Goal: Task Accomplishment & Management: Manage account settings

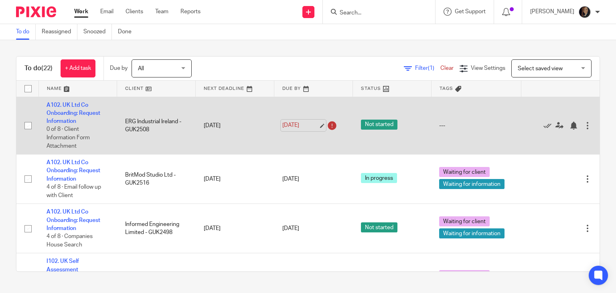
click at [305, 125] on link "18 Aug 2025" at bounding box center [300, 125] width 36 height 8
click at [583, 127] on div at bounding box center [587, 125] width 8 height 8
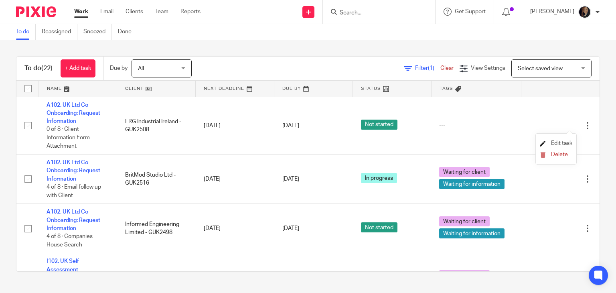
click at [563, 141] on span "Edit task" at bounding box center [561, 143] width 21 height 6
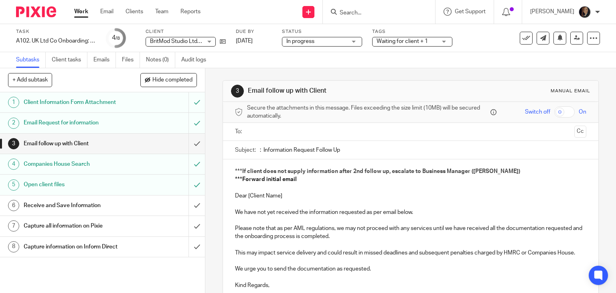
click at [75, 14] on link "Work" at bounding box center [81, 12] width 14 height 8
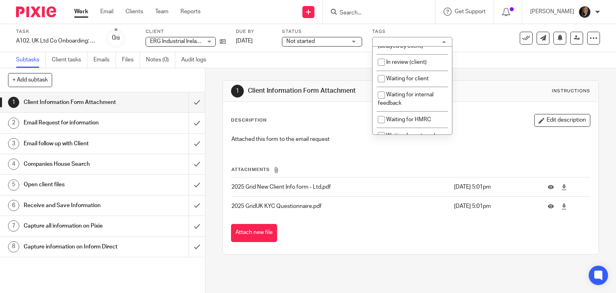
scroll to position [51, 0]
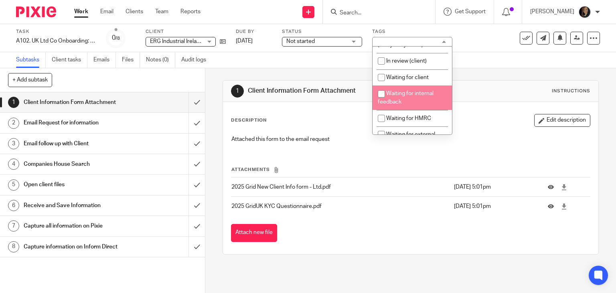
click at [382, 101] on input "checkbox" at bounding box center [381, 93] width 15 height 15
checkbox input "true"
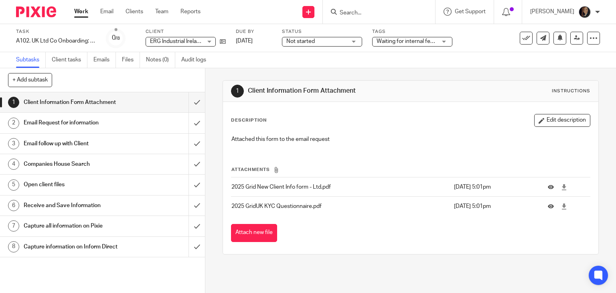
click at [479, 88] on div "1 Client Information Form Attachment Instructions" at bounding box center [411, 91] width 360 height 13
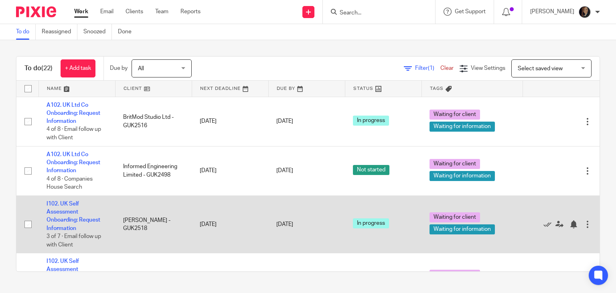
drag, startPoint x: 69, startPoint y: 166, endPoint x: 258, endPoint y: 207, distance: 194.0
click at [258, 207] on td "[DATE]" at bounding box center [230, 223] width 77 height 57
drag, startPoint x: 61, startPoint y: 166, endPoint x: 220, endPoint y: 201, distance: 163.4
click at [220, 201] on td "19 Aug 2025" at bounding box center [230, 223] width 77 height 57
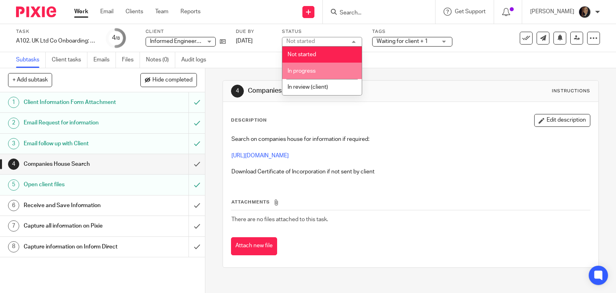
click at [333, 70] on li "In progress" at bounding box center [321, 71] width 79 height 16
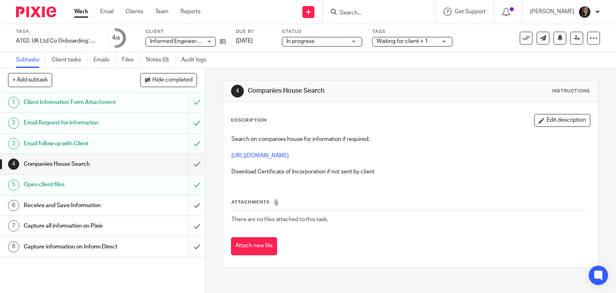
click at [80, 15] on link "Work" at bounding box center [81, 12] width 14 height 8
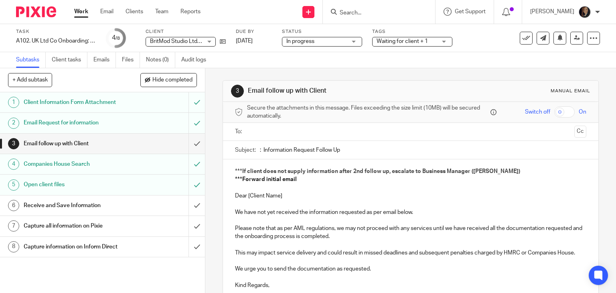
scroll to position [55, 0]
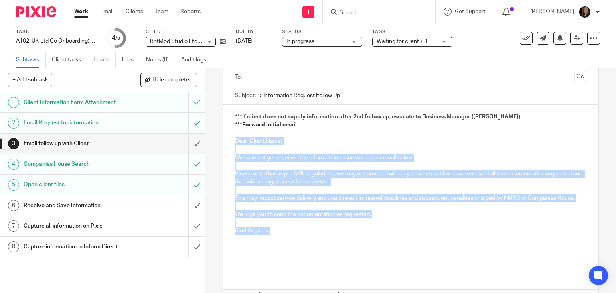
drag, startPoint x: 274, startPoint y: 240, endPoint x: 210, endPoint y: 140, distance: 119.0
click at [210, 140] on div "3 Email follow up with Client Manual email Secure the attachments in this messa…" at bounding box center [410, 180] width 410 height 224
copy div "Dear [Client Name] We have not yet received the information requested as per em…"
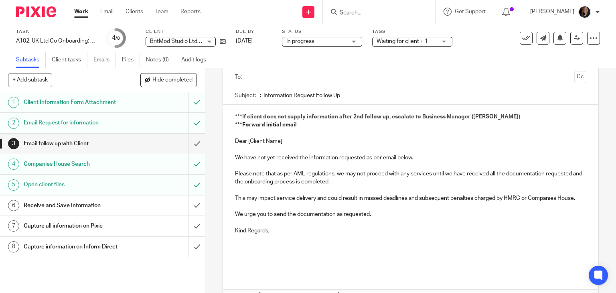
click at [369, 16] on input "Search" at bounding box center [375, 13] width 72 height 7
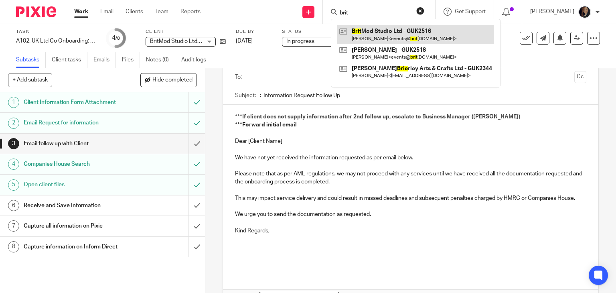
type input "brit"
click at [385, 37] on link at bounding box center [415, 34] width 157 height 18
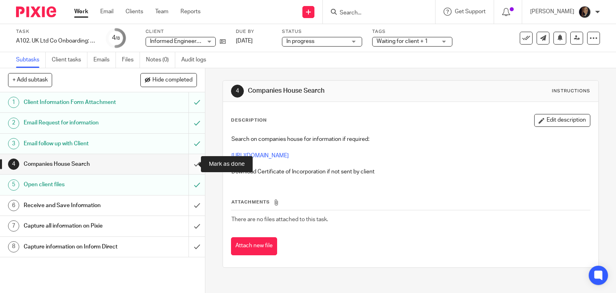
click at [189, 165] on input "submit" at bounding box center [102, 164] width 205 height 20
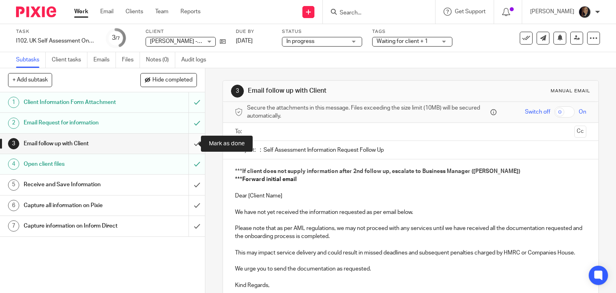
click at [189, 146] on input "submit" at bounding box center [102, 143] width 205 height 20
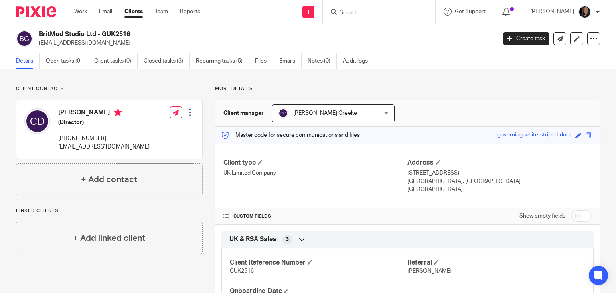
drag, startPoint x: 138, startPoint y: 34, endPoint x: 37, endPoint y: 35, distance: 101.0
click at [37, 35] on div "BritMod Studio Ltd - GUK2516 [EMAIL_ADDRESS][DOMAIN_NAME]" at bounding box center [253, 38] width 475 height 17
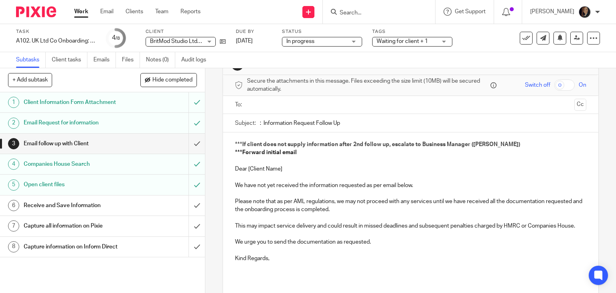
scroll to position [27, 0]
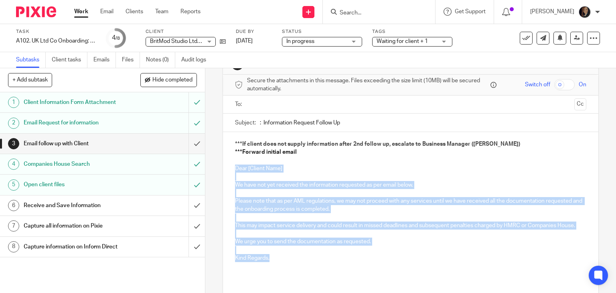
drag, startPoint x: 270, startPoint y: 267, endPoint x: 224, endPoint y: 167, distance: 109.2
click at [224, 167] on div "***If client does not supply information after 2nd follow up, escalate to Busin…" at bounding box center [411, 216] width 376 height 168
copy div "Dear [Client Name] We have not yet received the information requested as per em…"
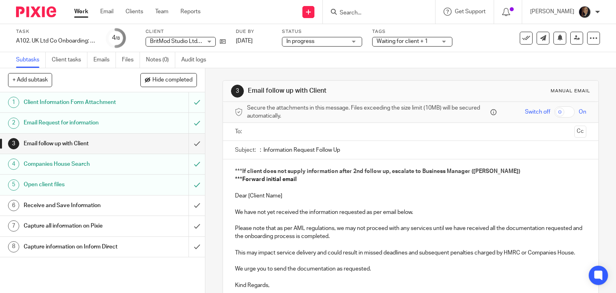
click at [71, 126] on h1 "Email Request for information" at bounding box center [76, 123] width 105 height 12
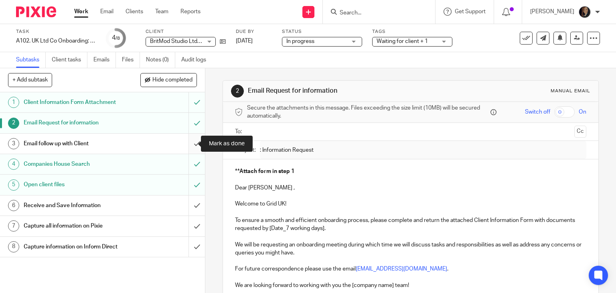
click at [189, 140] on input "submit" at bounding box center [102, 143] width 205 height 20
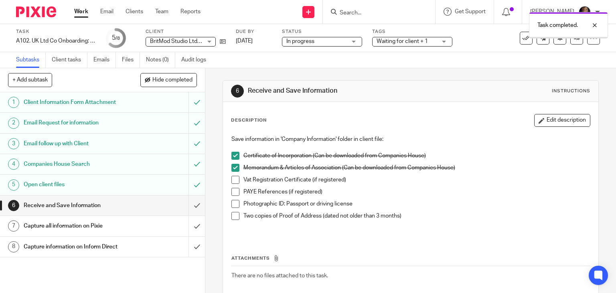
click at [160, 61] on link "Notes (0)" at bounding box center [160, 60] width 29 height 16
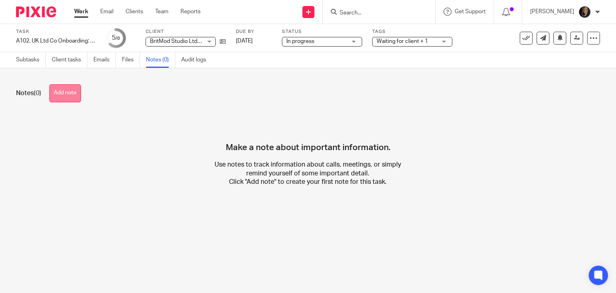
click at [71, 99] on button "Add note" at bounding box center [65, 93] width 32 height 18
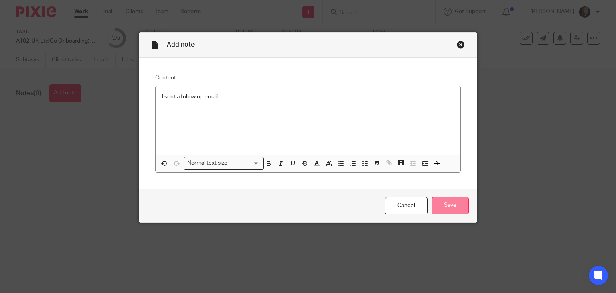
click at [441, 209] on input "Save" at bounding box center [449, 205] width 37 height 17
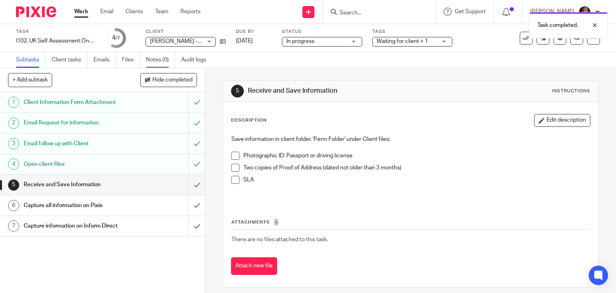
click at [160, 62] on link "Notes (0)" at bounding box center [160, 60] width 29 height 16
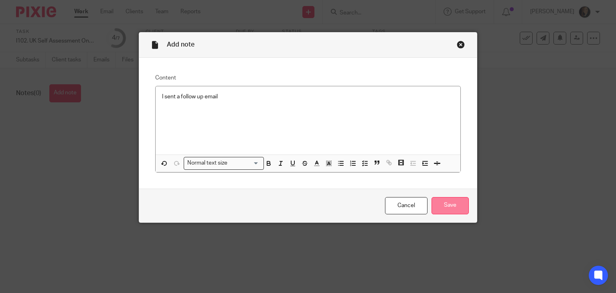
click at [449, 208] on input "Save" at bounding box center [449, 205] width 37 height 17
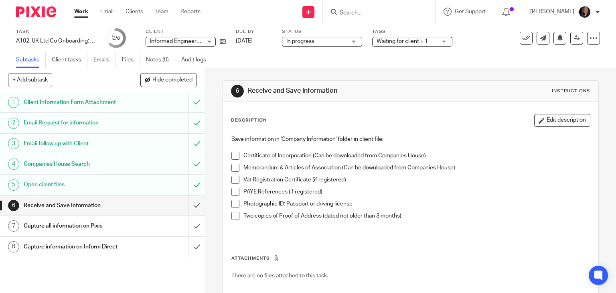
click at [233, 178] on span at bounding box center [235, 180] width 8 height 8
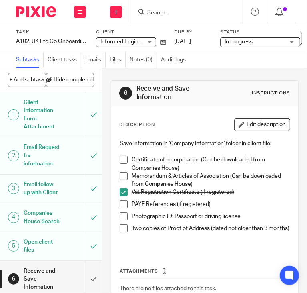
click at [120, 161] on span at bounding box center [124, 160] width 8 height 8
click at [120, 174] on span at bounding box center [124, 176] width 8 height 8
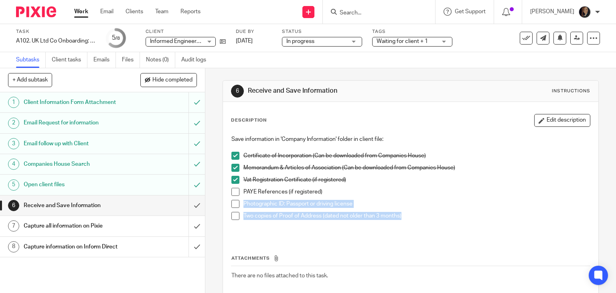
drag, startPoint x: 409, startPoint y: 214, endPoint x: 241, endPoint y: 202, distance: 169.2
click at [241, 202] on ul "Memorandum & Articles of Association (Can be downloaded from Companies House) V…" at bounding box center [410, 194] width 359 height 60
copy ul "Photographic ID: Passport or driving license Two copies of Proof of Address (da…"
click at [164, 57] on link "Notes (0)" at bounding box center [160, 60] width 29 height 16
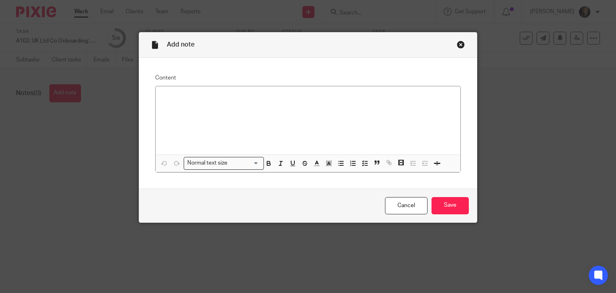
click at [68, 93] on div "Add note Content Normal text size Loading... Remove Edit Insert new video Copy …" at bounding box center [308, 146] width 616 height 293
click at [211, 98] on p at bounding box center [308, 97] width 292 height 8
click at [447, 204] on input "Save" at bounding box center [449, 205] width 37 height 17
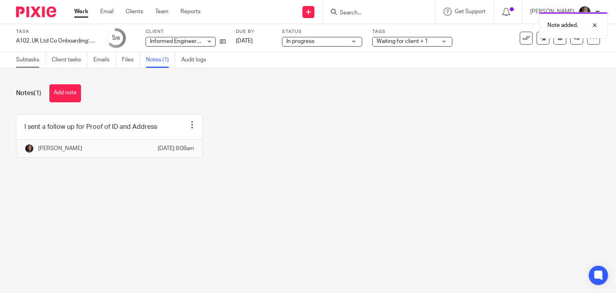
click at [23, 59] on link "Subtasks" at bounding box center [31, 60] width 30 height 16
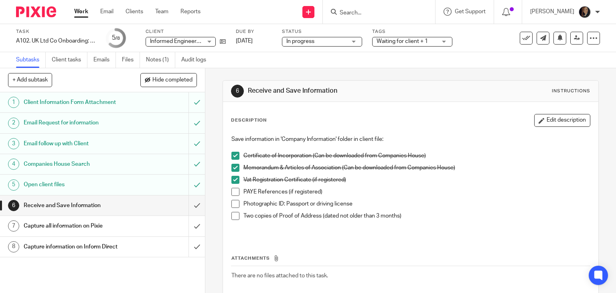
click at [122, 200] on h1 "Receive and Save Information" at bounding box center [76, 205] width 105 height 12
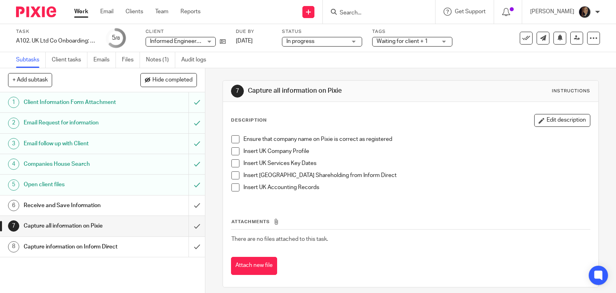
click at [367, 12] on input "Search" at bounding box center [375, 13] width 72 height 7
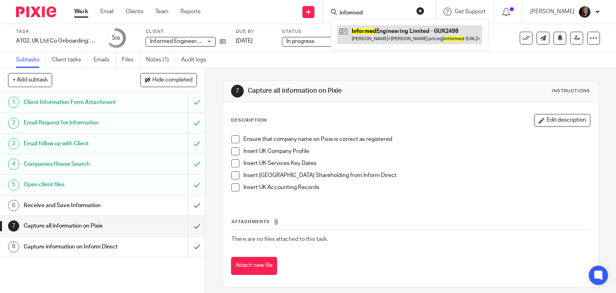
type input "informed"
click at [365, 31] on link at bounding box center [409, 34] width 145 height 18
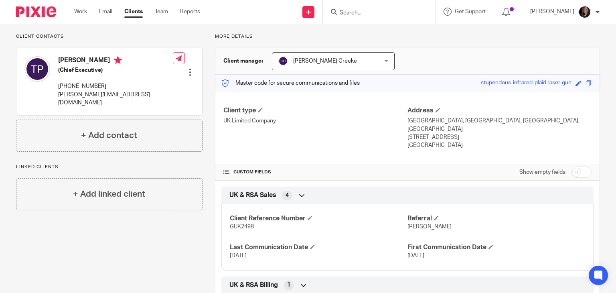
scroll to position [101, 0]
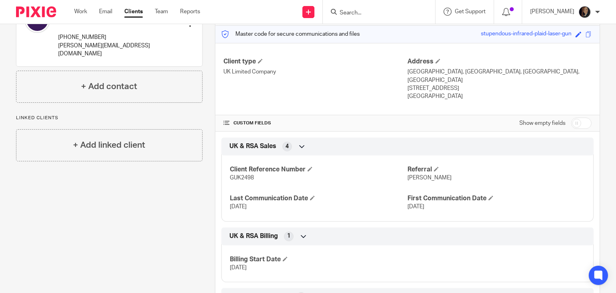
click at [577, 117] on input "checkbox" at bounding box center [581, 122] width 20 height 11
checkbox input "true"
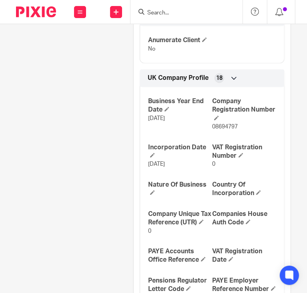
scroll to position [463, 0]
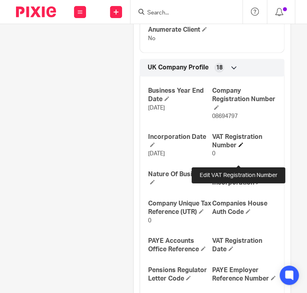
click at [239, 147] on span at bounding box center [241, 144] width 5 height 5
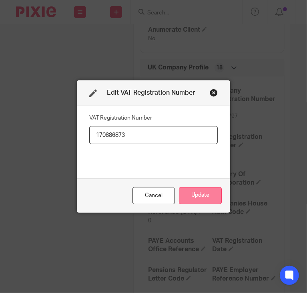
type input "170886873"
click at [212, 194] on button "Update" at bounding box center [200, 195] width 43 height 17
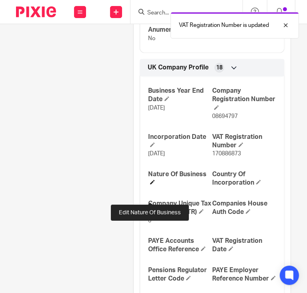
click at [150, 184] on span at bounding box center [152, 182] width 5 height 5
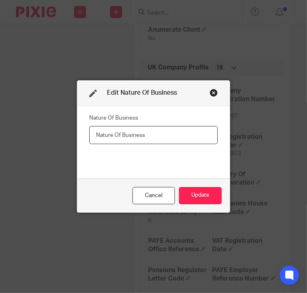
click at [126, 134] on input "text" at bounding box center [153, 135] width 129 height 18
paste input "BIM/CAD and Information Management Advisory and Delivery Services"
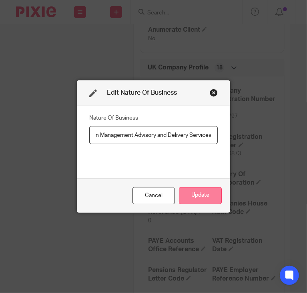
type input "BIM/CAD and Information Management Advisory and Delivery Services"
click at [200, 196] on button "Update" at bounding box center [200, 195] width 43 height 17
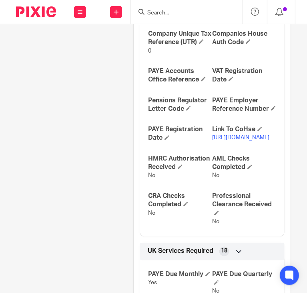
scroll to position [654, 0]
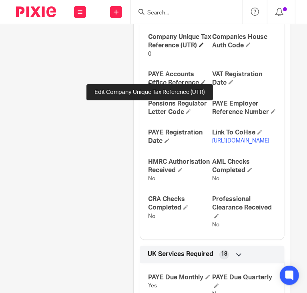
click at [199, 47] on span at bounding box center [201, 44] width 5 height 5
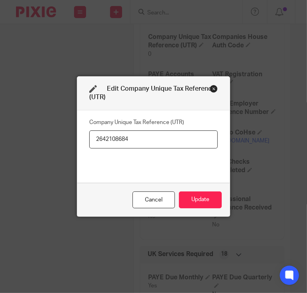
type input "2642108684"
click at [197, 201] on button "Update" at bounding box center [200, 199] width 43 height 17
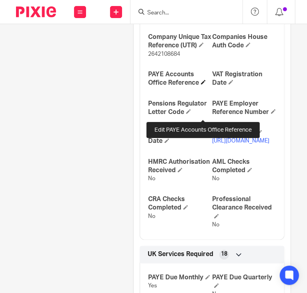
click at [201, 85] on span at bounding box center [203, 82] width 5 height 5
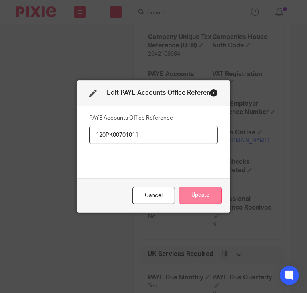
type input "120PK00701011"
click at [197, 196] on button "Update" at bounding box center [200, 195] width 43 height 17
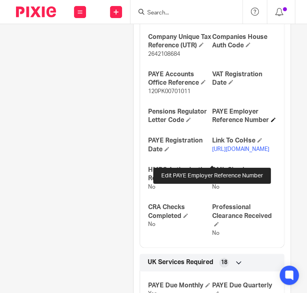
click at [271, 122] on span at bounding box center [273, 119] width 5 height 5
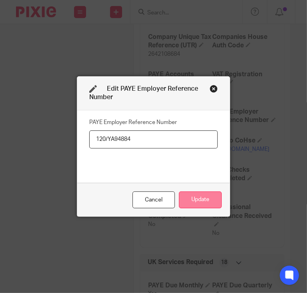
type input "120/YA94884"
click at [206, 203] on button "Update" at bounding box center [200, 199] width 43 height 17
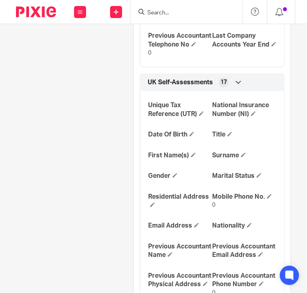
scroll to position [1731, 0]
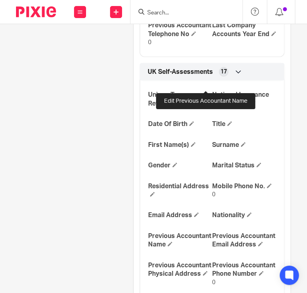
click at [173, 7] on span at bounding box center [170, 4] width 5 height 5
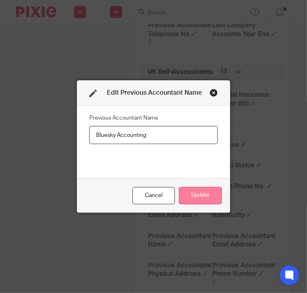
type input "Bluesky Accounting"
click at [194, 192] on button "Update" at bounding box center [200, 195] width 43 height 17
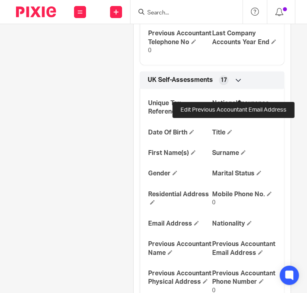
click at [259, 7] on span at bounding box center [261, 4] width 5 height 5
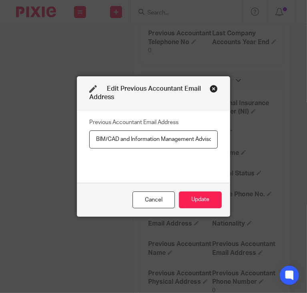
scroll to position [0, 62]
drag, startPoint x: 92, startPoint y: 138, endPoint x: 234, endPoint y: 145, distance: 142.1
click at [234, 145] on div "Edit Previous Accountant Email Address Previous Accountant Email Address BIM/CA…" at bounding box center [153, 146] width 307 height 293
paste input "smw@bluesky-accounting.co.uk"
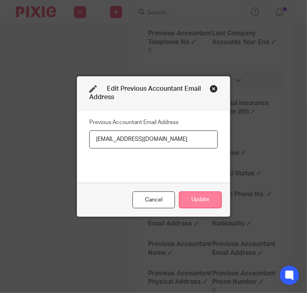
type input "smw@bluesky-accounting.co.uk"
click at [194, 200] on button "Update" at bounding box center [200, 199] width 43 height 17
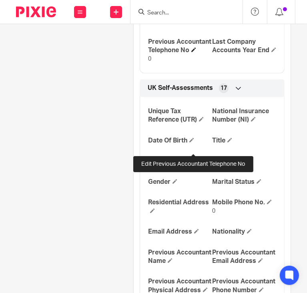
click at [192, 52] on span at bounding box center [194, 49] width 5 height 5
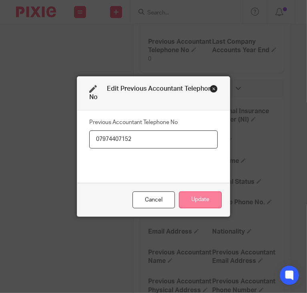
type input "07974407152"
click at [198, 197] on button "Update" at bounding box center [200, 199] width 43 height 17
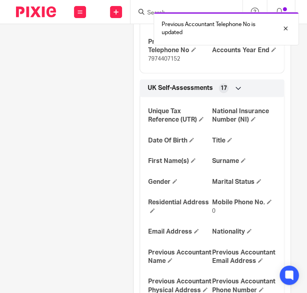
click at [236, 92] on icon at bounding box center [239, 88] width 8 height 8
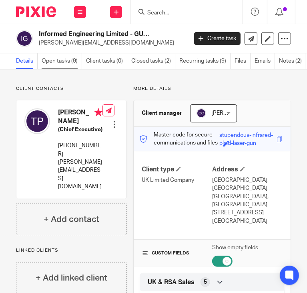
click at [70, 55] on link "Open tasks (9)" at bounding box center [62, 61] width 40 height 16
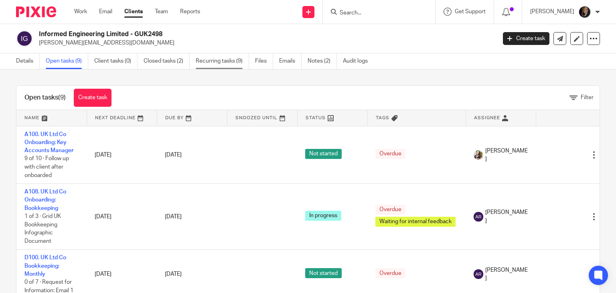
click at [224, 63] on link "Recurring tasks (9)" at bounding box center [222, 61] width 53 height 16
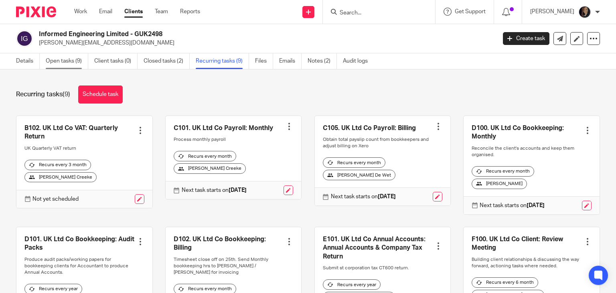
click at [77, 66] on link "Open tasks (9)" at bounding box center [67, 61] width 42 height 16
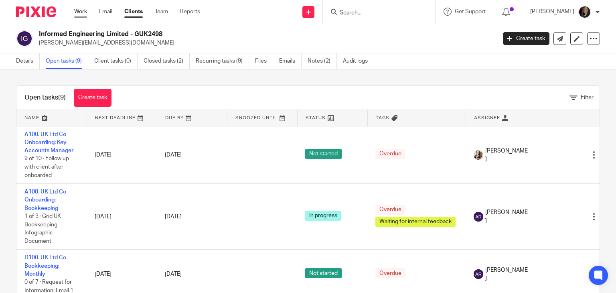
click at [79, 12] on link "Work" at bounding box center [80, 12] width 13 height 8
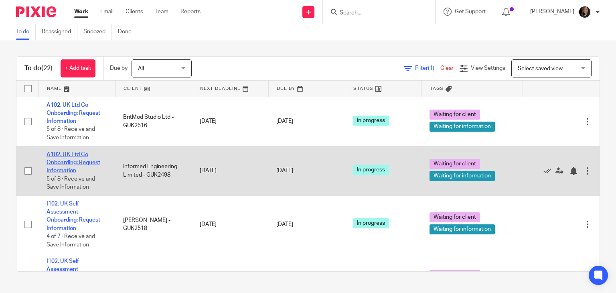
click at [65, 161] on link "A102. UK Ltd Co Onboarding: Request Information" at bounding box center [73, 163] width 54 height 22
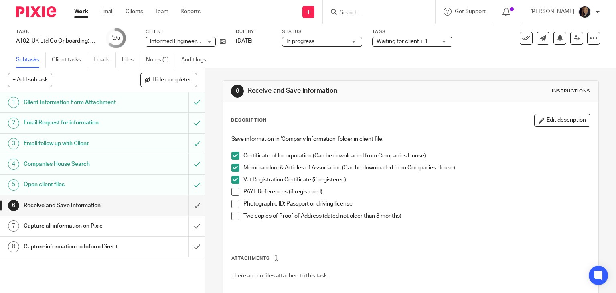
click at [90, 223] on h1 "Capture all information on Pixie" at bounding box center [76, 226] width 105 height 12
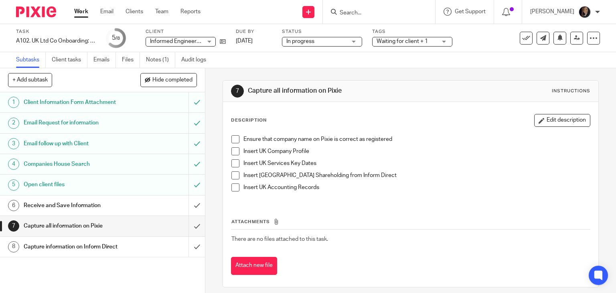
click at [231, 184] on span at bounding box center [235, 187] width 8 height 8
click at [234, 149] on span at bounding box center [235, 151] width 8 height 8
click at [365, 14] on input "Search" at bounding box center [375, 13] width 72 height 7
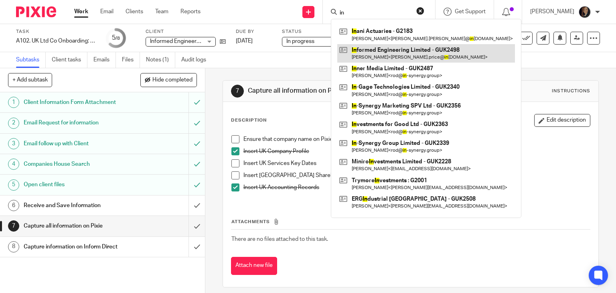
type input "in"
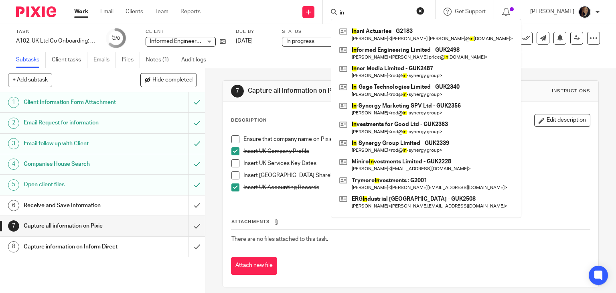
click at [233, 141] on span at bounding box center [235, 139] width 8 height 8
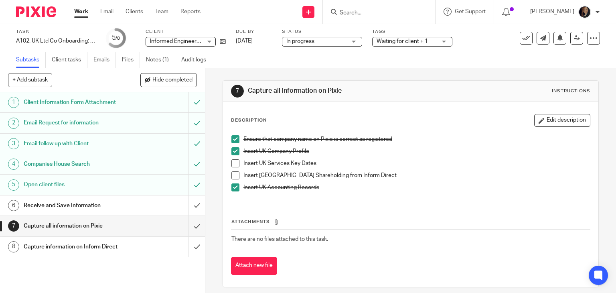
click at [98, 245] on h1 "Capture information on Inform Direct" at bounding box center [76, 247] width 105 height 12
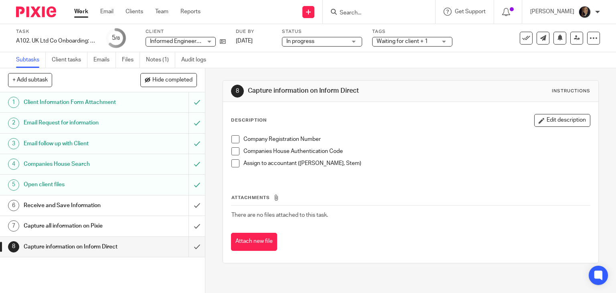
click at [233, 139] on span at bounding box center [235, 139] width 8 height 8
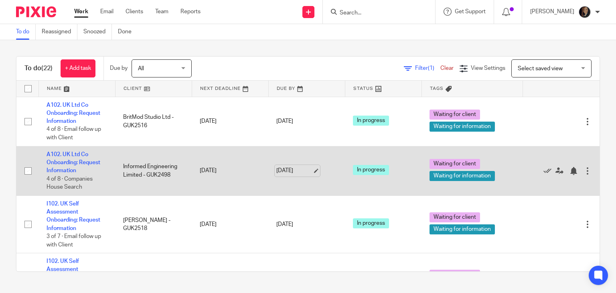
click at [300, 169] on link "[DATE]" at bounding box center [294, 170] width 36 height 8
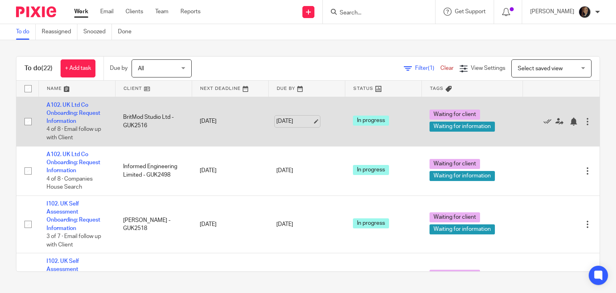
click at [293, 123] on link "[DATE]" at bounding box center [294, 121] width 36 height 8
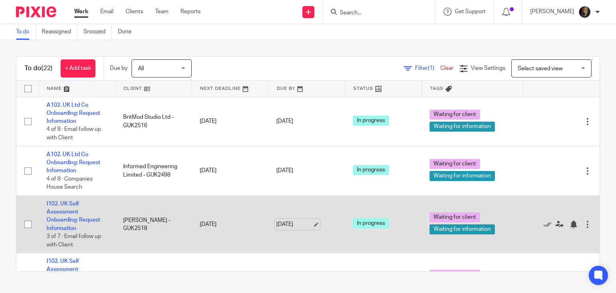
click at [295, 225] on link "[DATE]" at bounding box center [294, 224] width 36 height 8
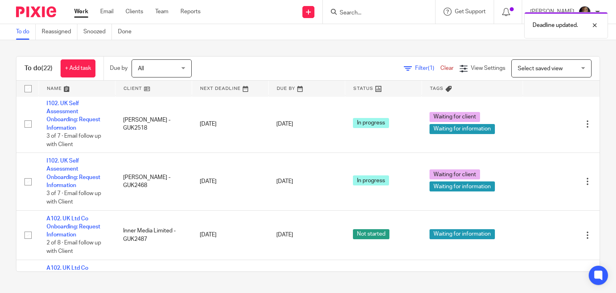
scroll to position [113, 0]
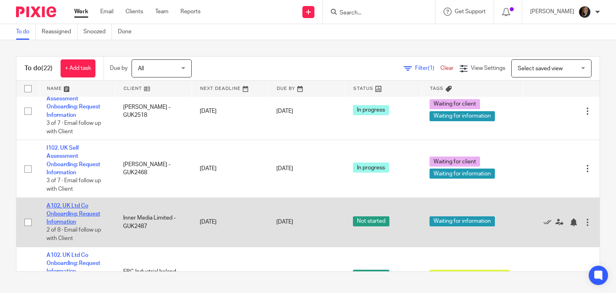
drag, startPoint x: 67, startPoint y: 218, endPoint x: 53, endPoint y: 215, distance: 13.9
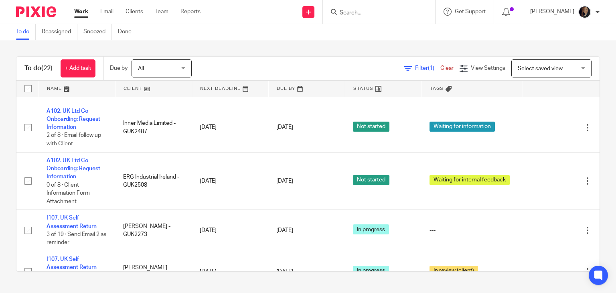
scroll to position [213, 0]
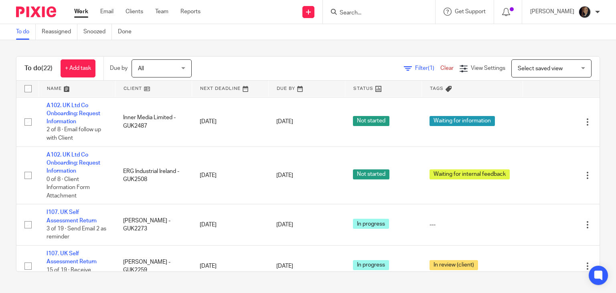
click at [82, 13] on link "Work" at bounding box center [81, 12] width 14 height 8
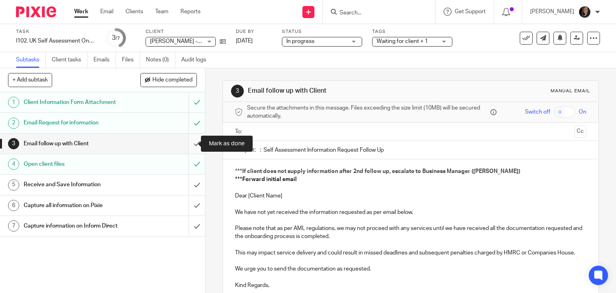
click at [189, 141] on input "submit" at bounding box center [102, 143] width 205 height 20
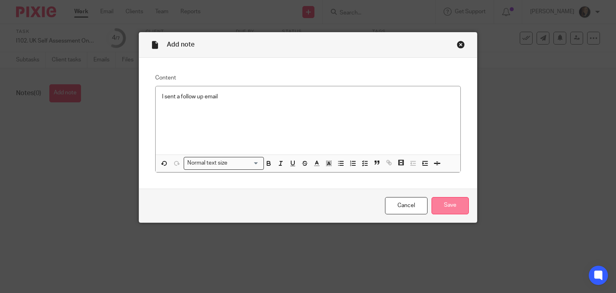
click at [441, 204] on input "Save" at bounding box center [449, 205] width 37 height 17
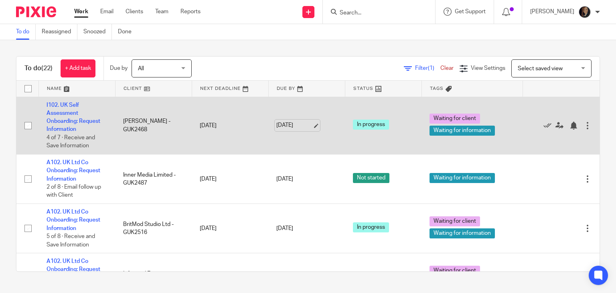
click at [307, 126] on link "[DATE]" at bounding box center [294, 125] width 36 height 8
